Goal: Transaction & Acquisition: Purchase product/service

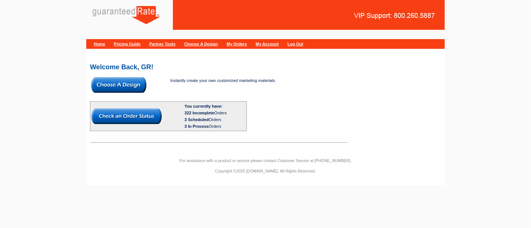
click at [132, 78] on img at bounding box center [118, 85] width 55 height 16
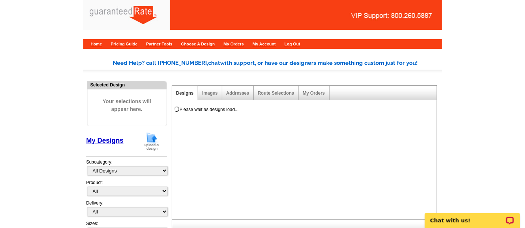
click at [156, 144] on img at bounding box center [151, 141] width 19 height 19
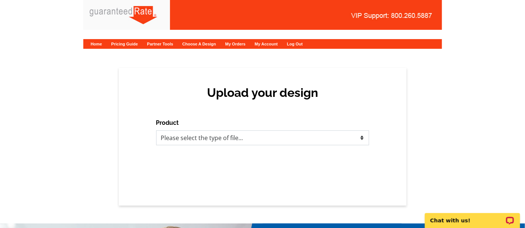
click at [217, 136] on select "Please select the type of file... Postcards Calendars Business Cards Letters an…" at bounding box center [262, 138] width 213 height 15
select select "3"
click at [156, 131] on select "Please select the type of file... Postcards Calendars Business Cards Letters an…" at bounding box center [262, 138] width 213 height 15
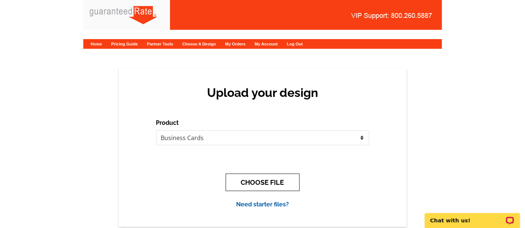
click at [238, 181] on button "CHOOSE FILE" at bounding box center [263, 183] width 74 height 18
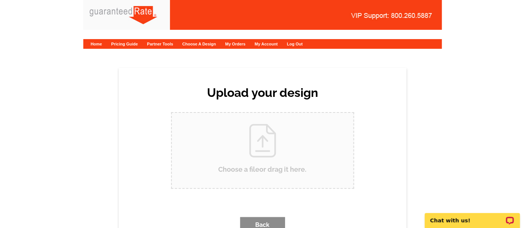
click at [243, 144] on input "Choose a file or drag it here ." at bounding box center [262, 150] width 181 height 75
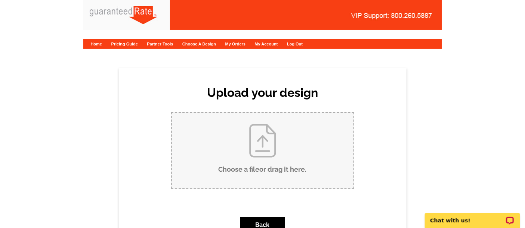
type input "C:\fakepath\Daniel Pardo business card proof.pdf"
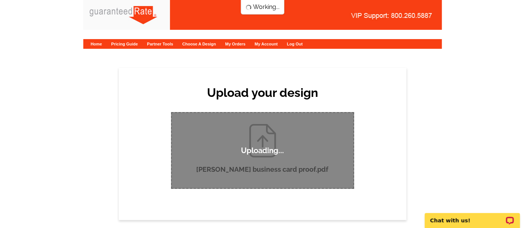
scroll to position [41, 0]
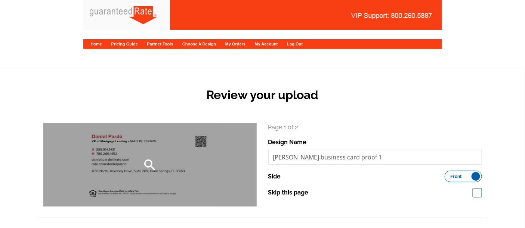
click at [171, 171] on div "search" at bounding box center [149, 165] width 213 height 83
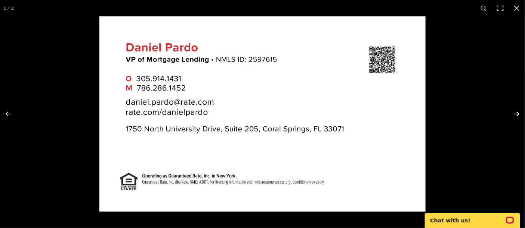
click at [519, 116] on button at bounding box center [511, 114] width 26 height 37
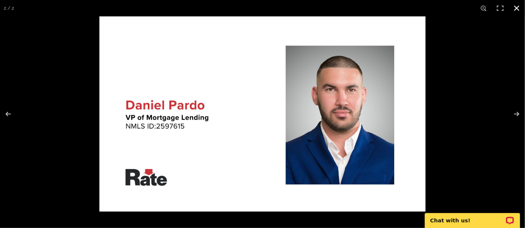
click at [514, 11] on button at bounding box center [516, 8] width 16 height 16
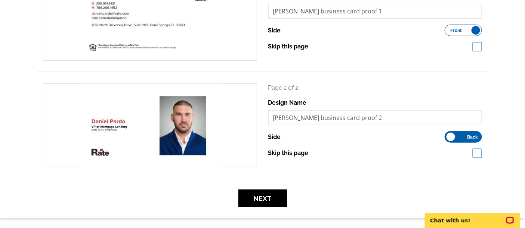
scroll to position [166, 0]
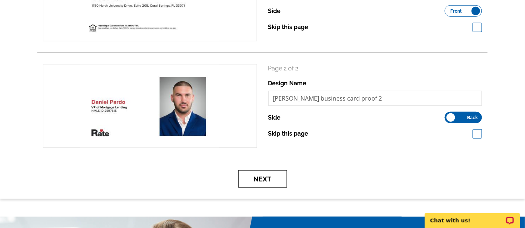
click at [264, 180] on button "Next" at bounding box center [262, 180] width 49 height 18
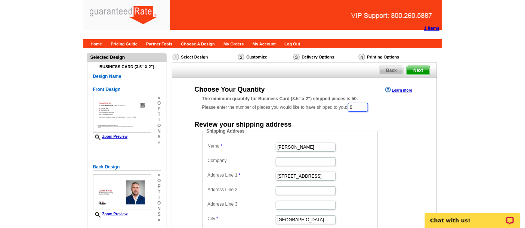
click at [360, 108] on input "0" at bounding box center [358, 107] width 20 height 9
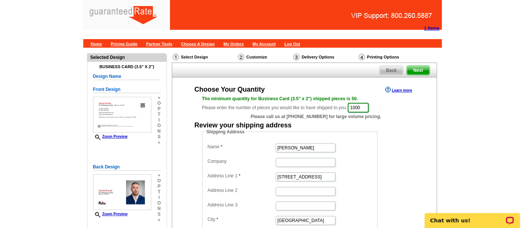
type input "1000"
drag, startPoint x: 271, startPoint y: 139, endPoint x: 245, endPoint y: 137, distance: 26.9
click at [245, 137] on fieldset "Shipping Address Name [PERSON_NAME] Company Address Line 1 [STREET_ADDRESS] Add…" at bounding box center [289, 197] width 175 height 136
type input "[PERSON_NAME]"
drag, startPoint x: 315, startPoint y: 178, endPoint x: 267, endPoint y: 174, distance: 49.0
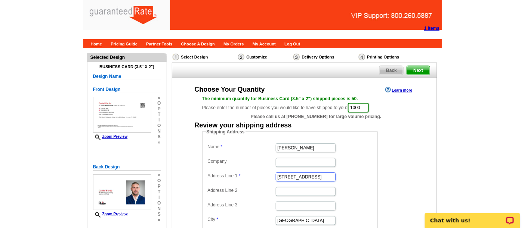
click at [267, 174] on dl "Name [PERSON_NAME] Company Address Line 1 [STREET_ADDRESS] Address Line 3 City …" at bounding box center [290, 198] width 168 height 113
paste input "[STREET_ADDRESS]"
type input "[STREET_ADDRESS]"
click at [298, 219] on input "Orland Park" at bounding box center [306, 221] width 60 height 9
drag, startPoint x: 304, startPoint y: 218, endPoint x: 249, endPoint y: 210, distance: 55.5
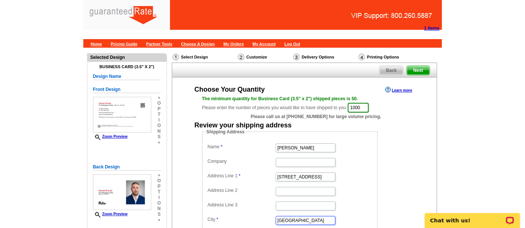
click at [249, 210] on dl "Name Daniel Pardo Company Address Line 1 525 NE 1st DR Address Line 2 Address L…" at bounding box center [290, 198] width 168 height 113
paste input "Florida City"
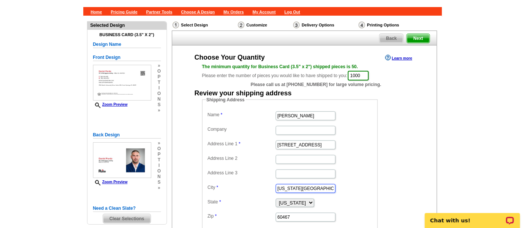
scroll to position [41, 0]
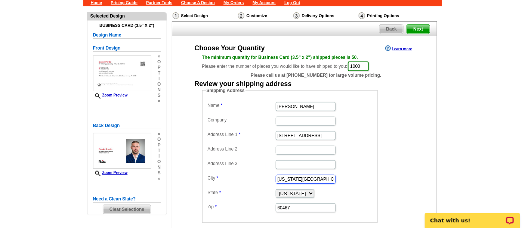
type input "Florida City"
click at [285, 193] on select "Alabama Alaska Arizona Arkansas California Colorado Connecticut District of Col…" at bounding box center [295, 194] width 38 height 9
select select "FL"
click at [276, 190] on select "Alabama Alaska Arizona Arkansas California Colorado Connecticut District of Col…" at bounding box center [295, 194] width 38 height 9
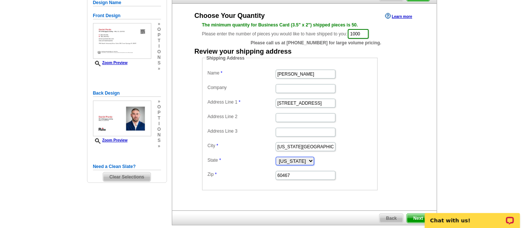
scroll to position [83, 0]
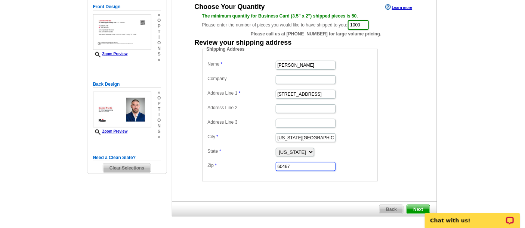
drag, startPoint x: 301, startPoint y: 164, endPoint x: 262, endPoint y: 159, distance: 39.2
click at [262, 161] on dd "60467" at bounding box center [290, 167] width 168 height 12
paste input "33034"
type input "33034"
click at [385, 163] on dd "Shipping Address Name Daniel Pardo Company Address Line 1 525 NE 1st DR Address…" at bounding box center [301, 114] width 199 height 136
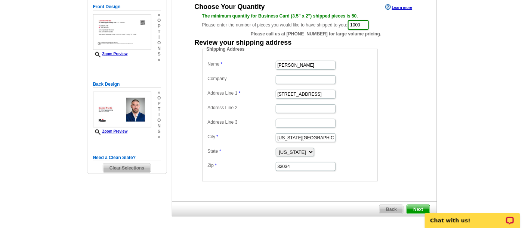
click at [421, 205] on body "Chat with us!" at bounding box center [471, 217] width 105 height 24
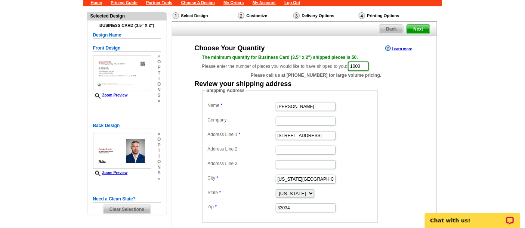
scroll to position [124, 0]
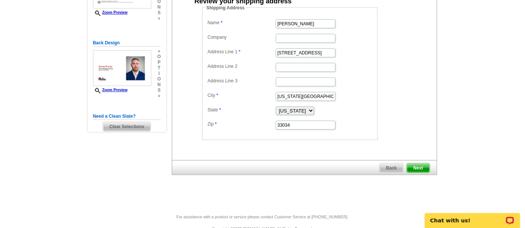
click at [416, 164] on span "Next" at bounding box center [418, 168] width 22 height 9
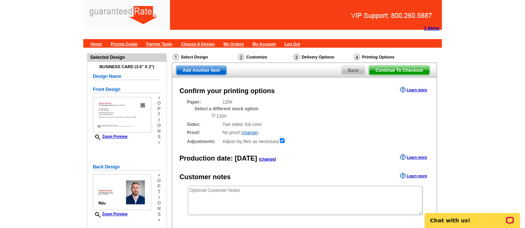
scroll to position [83, 0]
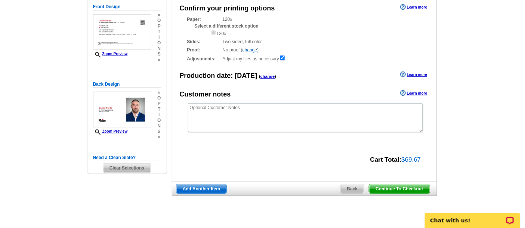
click at [387, 187] on span "Continue To Checkout" at bounding box center [399, 189] width 60 height 9
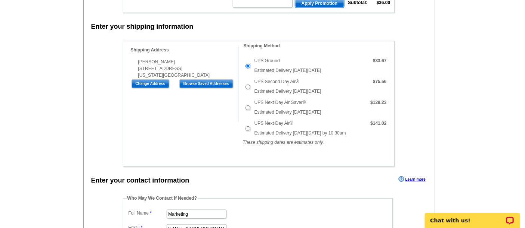
scroll to position [189, 0]
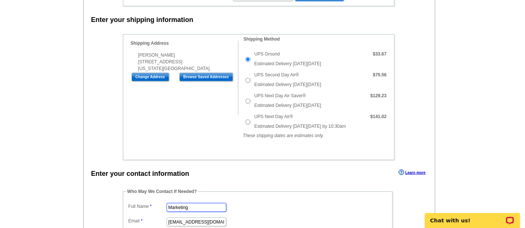
click at [182, 207] on input "Marketing" at bounding box center [197, 207] width 60 height 9
type input "[PERSON_NAME]"
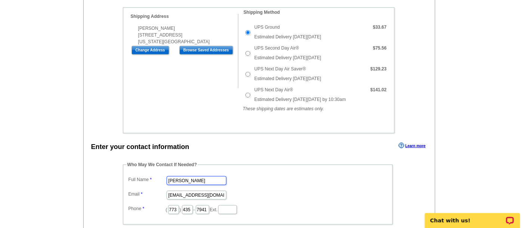
scroll to position [218, 0]
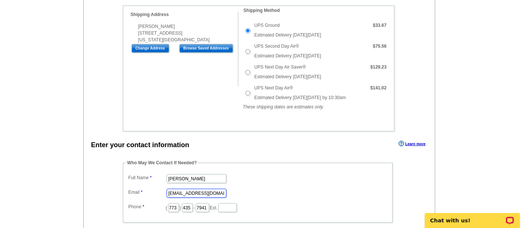
click at [190, 190] on input "marketing@guaranteedrate.com" at bounding box center [197, 193] width 60 height 9
type input "[EMAIL_ADDRESS][PERSON_NAME][DOMAIN_NAME]"
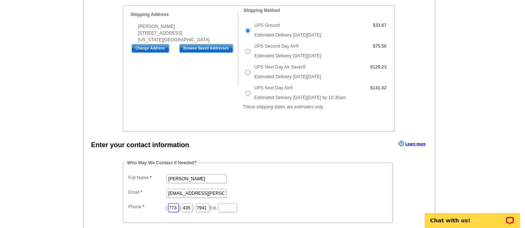
click at [179, 207] on input "773" at bounding box center [173, 208] width 11 height 9
type input "312"
click at [193, 204] on input "435" at bounding box center [187, 208] width 11 height 9
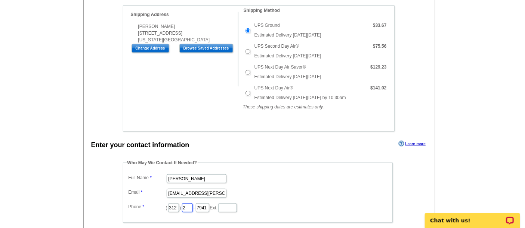
type input "252"
click at [209, 204] on input "7941" at bounding box center [202, 208] width 13 height 9
type input "2423"
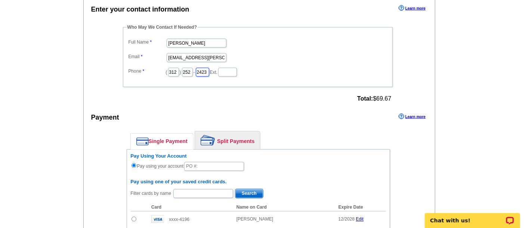
scroll to position [354, 0]
click at [220, 163] on input "text" at bounding box center [214, 166] width 60 height 9
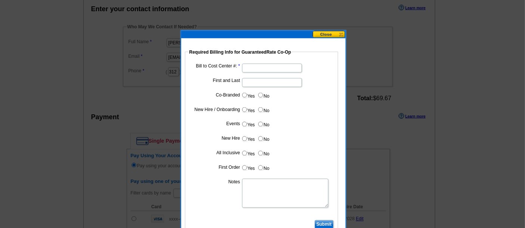
type input "91925_1152_AA"
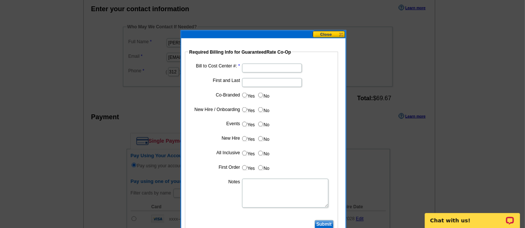
click at [249, 67] on input "Bill to Cost Center #:" at bounding box center [272, 68] width 60 height 9
type input "5008"
click at [250, 81] on input "First and Last" at bounding box center [272, 82] width 60 height 9
type input "[PERSON_NAME]"
click at [261, 93] on input "No" at bounding box center [260, 95] width 5 height 5
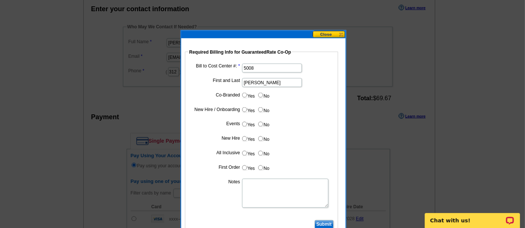
radio input "true"
click at [244, 108] on input "Yes" at bounding box center [244, 110] width 5 height 5
radio input "true"
click at [264, 123] on label "No" at bounding box center [263, 124] width 12 height 9
click at [263, 123] on input "No" at bounding box center [260, 124] width 5 height 5
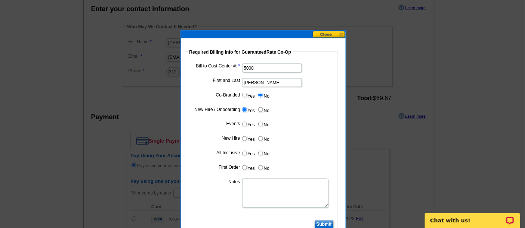
radio input "true"
click at [247, 138] on label "Yes" at bounding box center [248, 139] width 14 height 9
click at [247, 138] on input "Yes" at bounding box center [244, 139] width 5 height 5
radio input "true"
click at [258, 151] on input "No" at bounding box center [260, 153] width 5 height 5
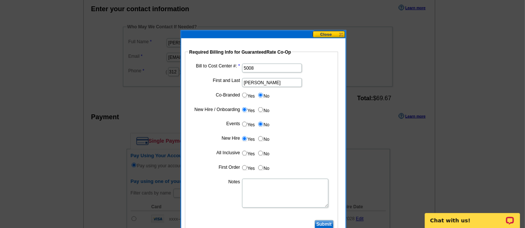
radio input "true"
click at [242, 166] on input "Yes" at bounding box center [244, 168] width 5 height 5
radio input "true"
click at [247, 177] on dl "Bill to Cost Center #: 5008 First and Last Daniel Pardo Co-Branded Yes No Cost …" at bounding box center [262, 140] width 146 height 157
click at [249, 183] on textarea "Notes" at bounding box center [285, 193] width 86 height 29
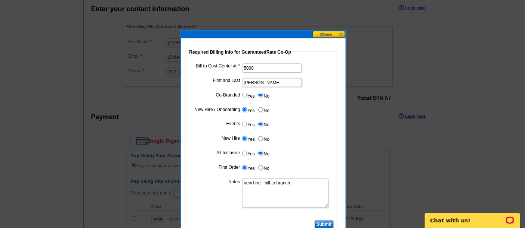
type textarea "new hire - bill to branch"
click at [319, 223] on input "Submit" at bounding box center [323, 225] width 19 height 9
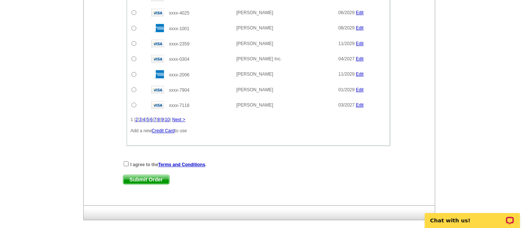
scroll to position [610, 0]
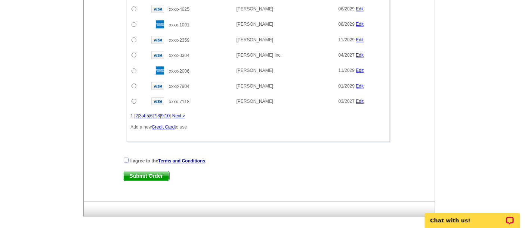
click at [126, 158] on input "checkbox" at bounding box center [126, 160] width 5 height 5
checkbox input "true"
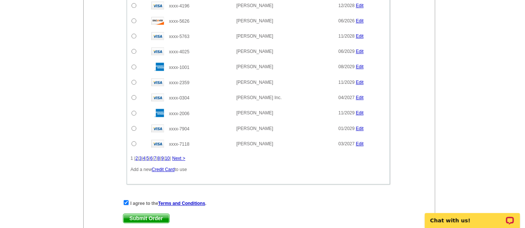
scroll to position [570, 0]
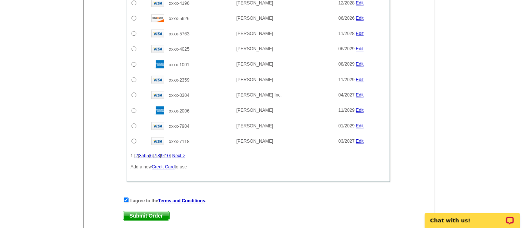
click at [145, 212] on span "Submit Order" at bounding box center [146, 216] width 46 height 9
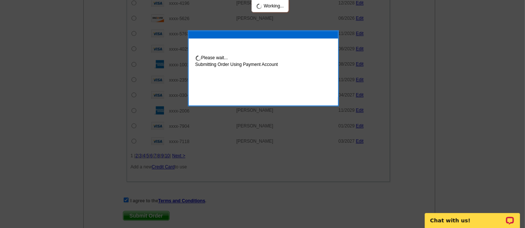
scroll to position [608, 0]
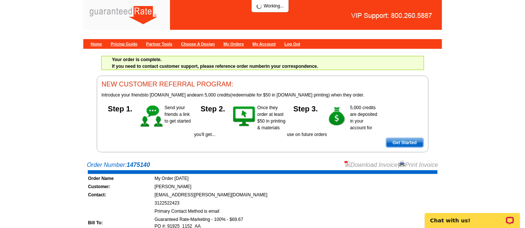
click at [373, 164] on link "Download Invoice" at bounding box center [370, 165] width 53 height 6
